Goal: Task Accomplishment & Management: Use online tool/utility

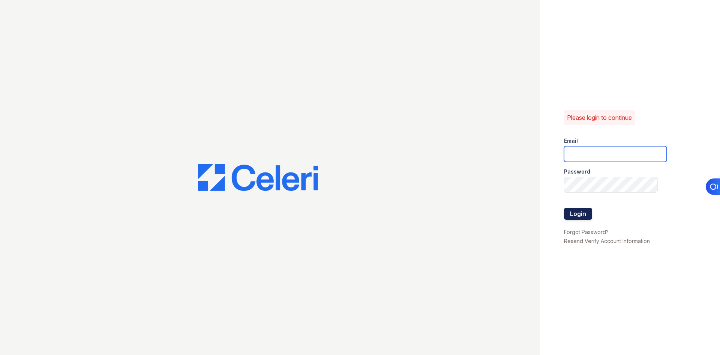
type input "[EMAIL_ADDRESS][DOMAIN_NAME]"
click at [585, 213] on button "Login" at bounding box center [578, 214] width 28 height 12
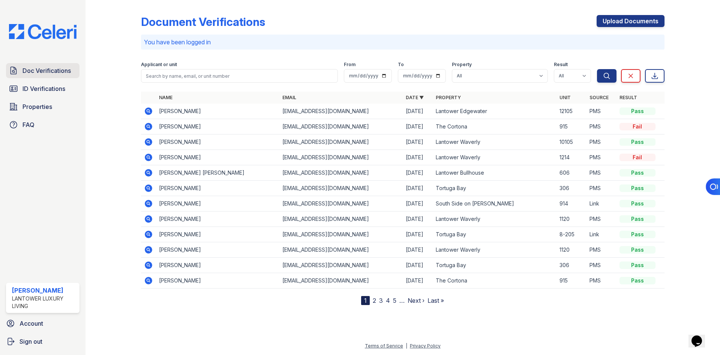
click at [32, 71] on span "Doc Verifications" at bounding box center [47, 70] width 48 height 9
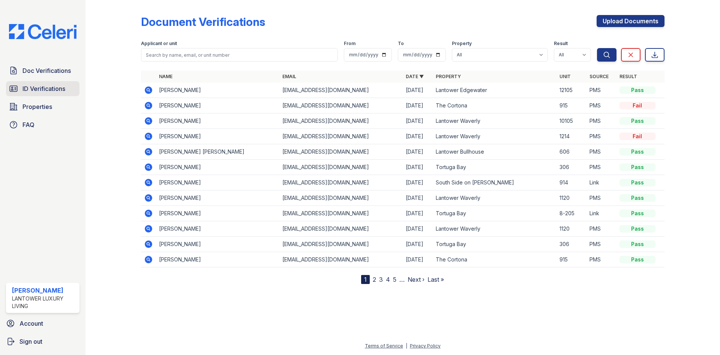
click at [69, 81] on link "ID Verifications" at bounding box center [43, 88] width 74 height 15
click at [65, 69] on span "Doc Verifications" at bounding box center [47, 70] width 48 height 9
click at [36, 95] on link "ID Verifications" at bounding box center [43, 88] width 74 height 15
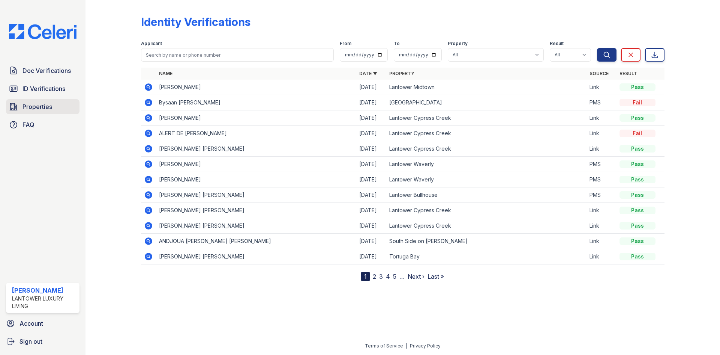
click at [31, 108] on span "Properties" at bounding box center [38, 106] width 30 height 9
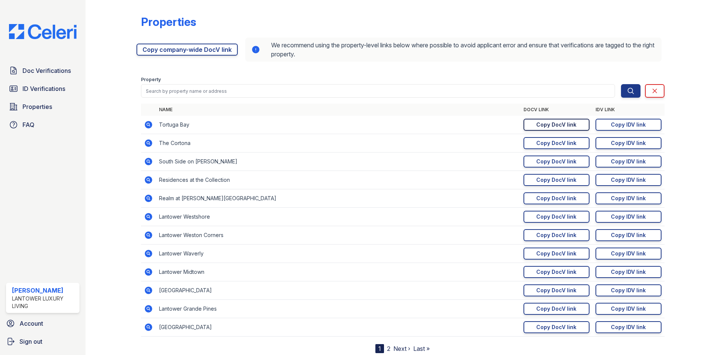
click at [558, 124] on div "Copy DocV link" at bounding box center [557, 125] width 40 height 8
